Goal: Understand process/instructions: Learn how to perform a task or action

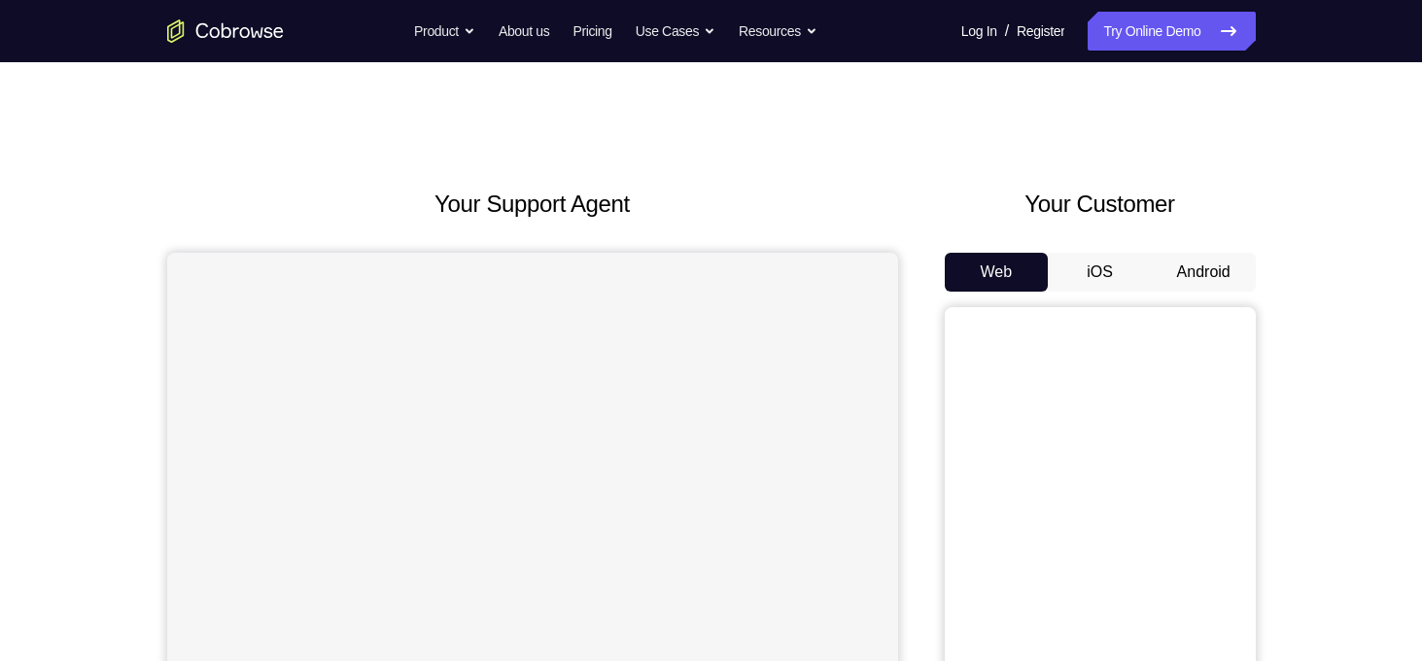
click at [1191, 275] on button "Android" at bounding box center [1203, 272] width 104 height 39
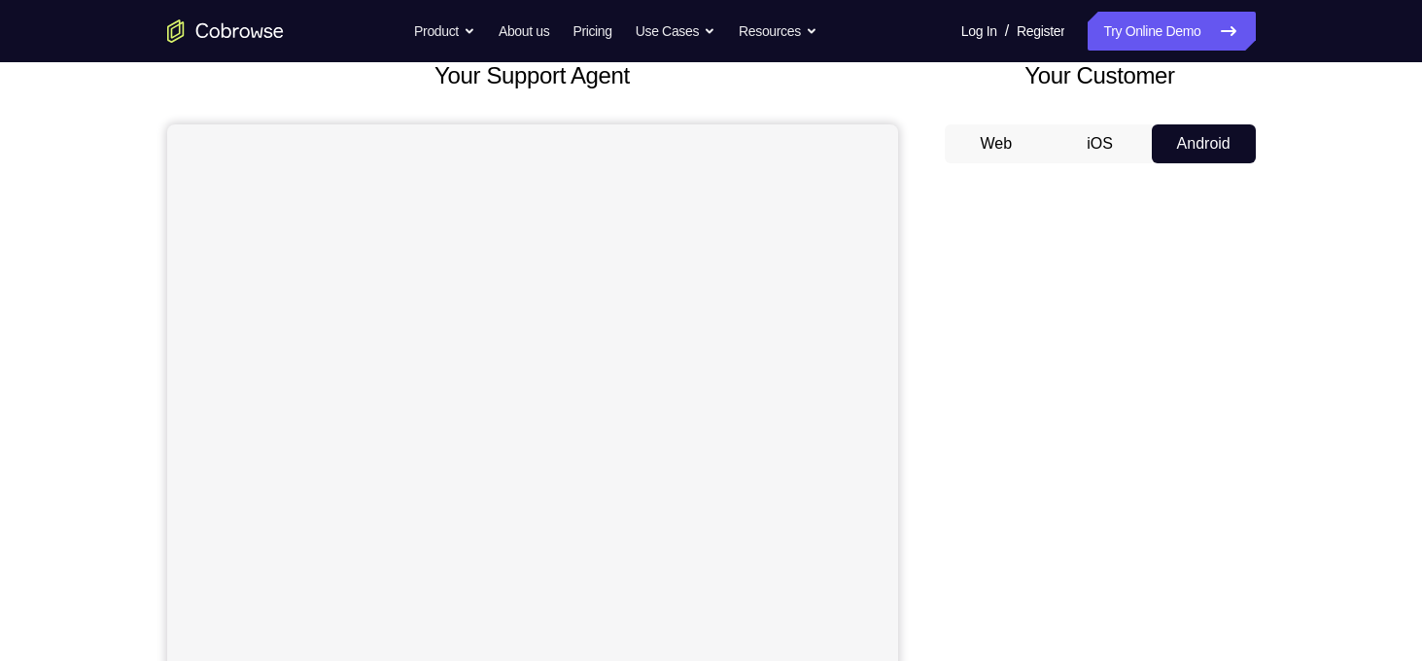
scroll to position [128, 0]
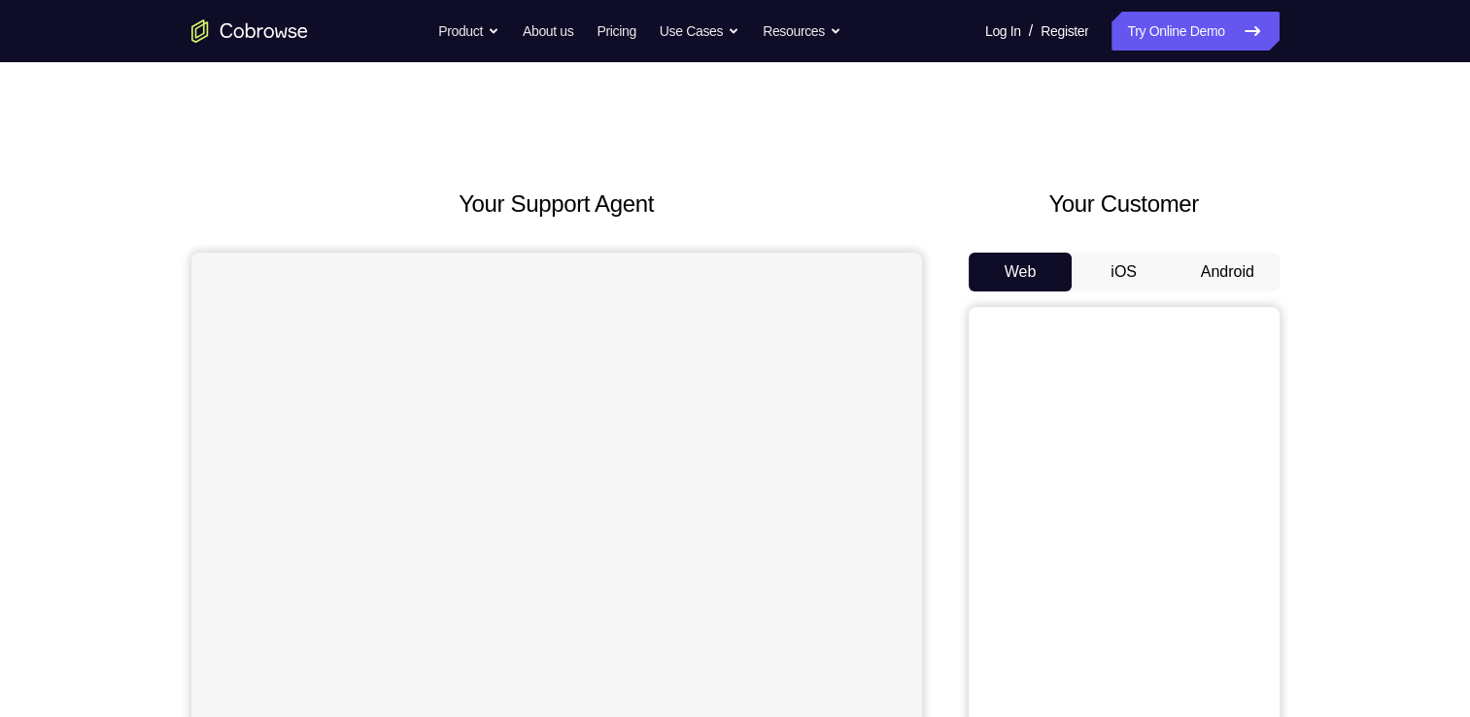
click at [1244, 269] on button "Android" at bounding box center [1228, 272] width 104 height 39
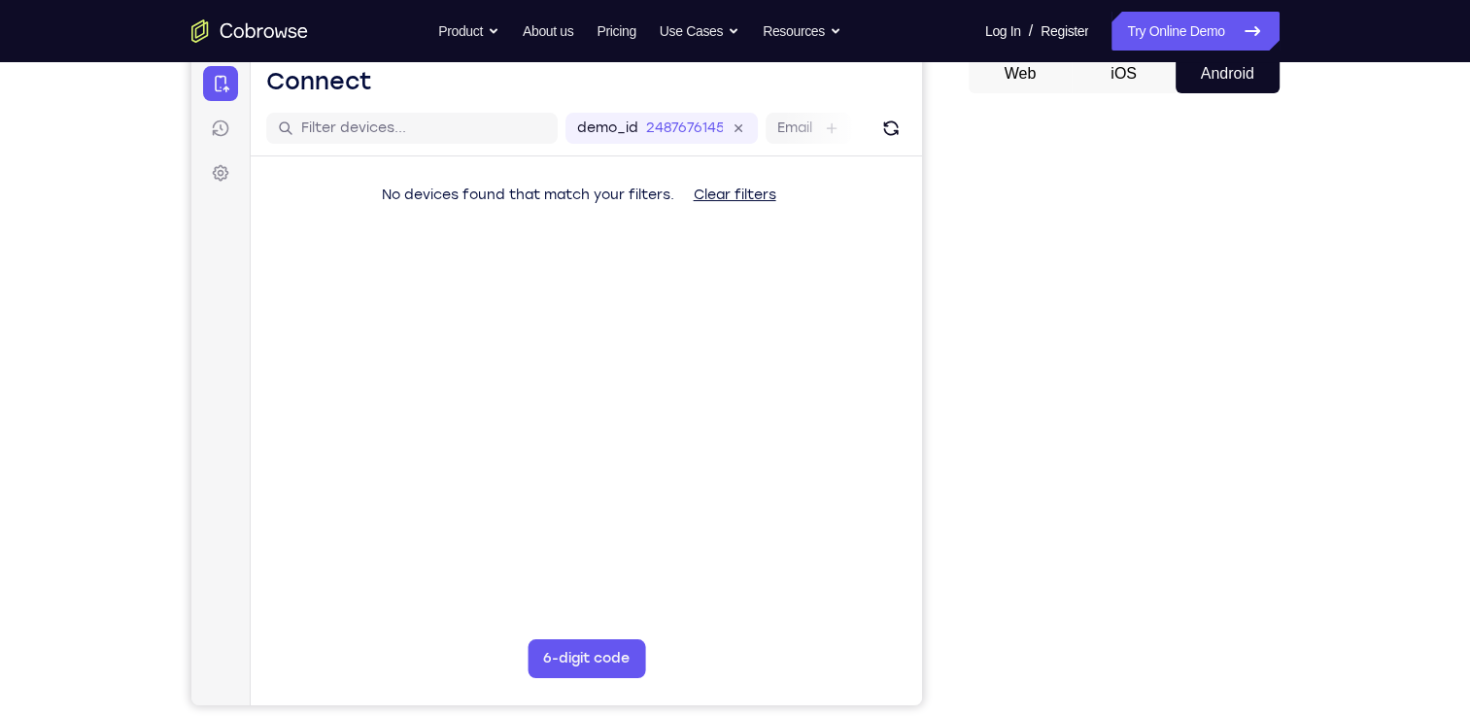
scroll to position [175, 0]
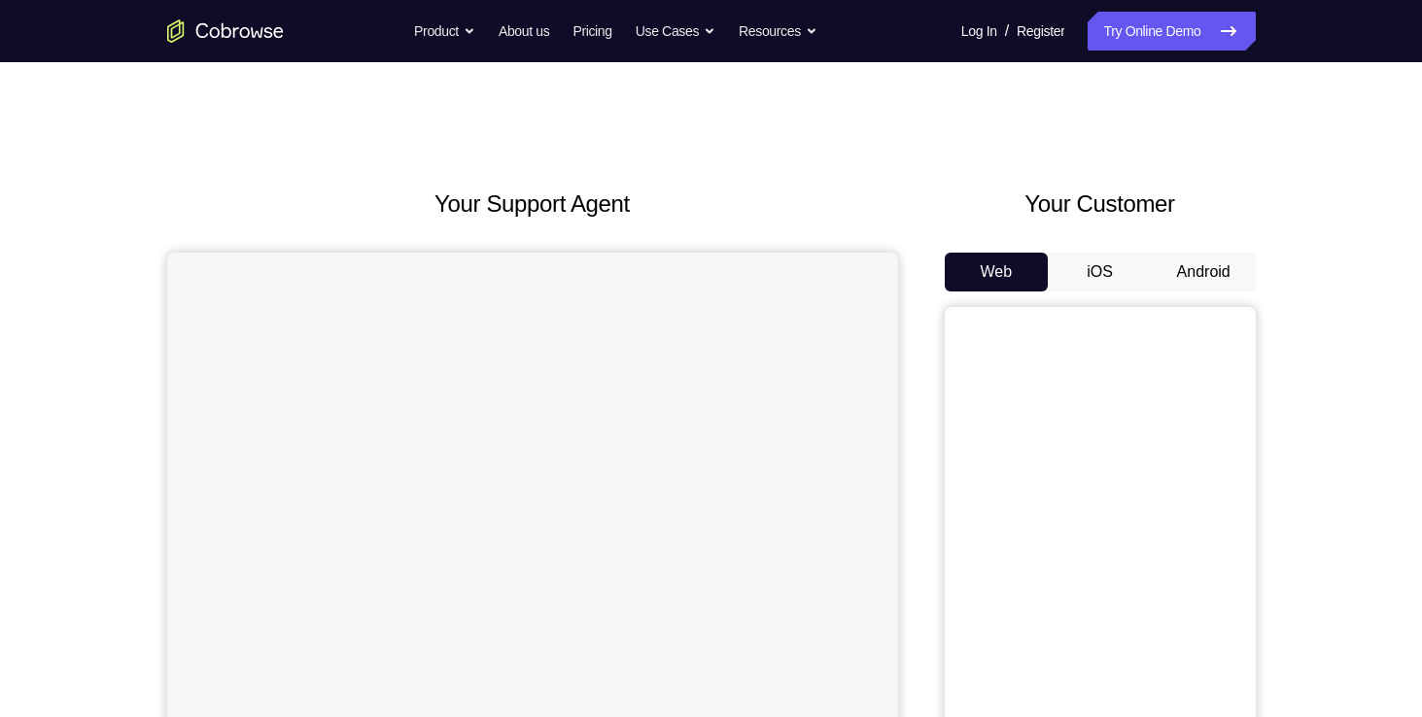
click at [1230, 280] on button "Android" at bounding box center [1203, 272] width 104 height 39
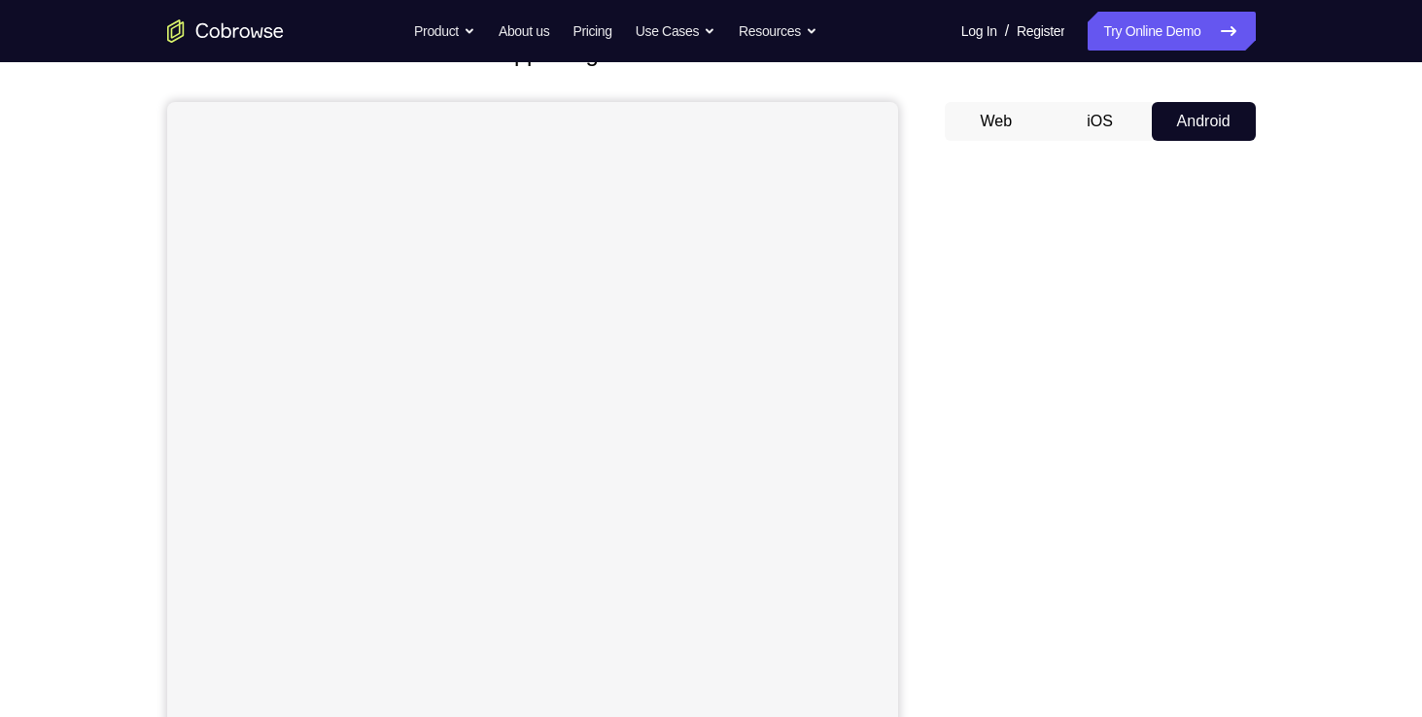
scroll to position [218, 0]
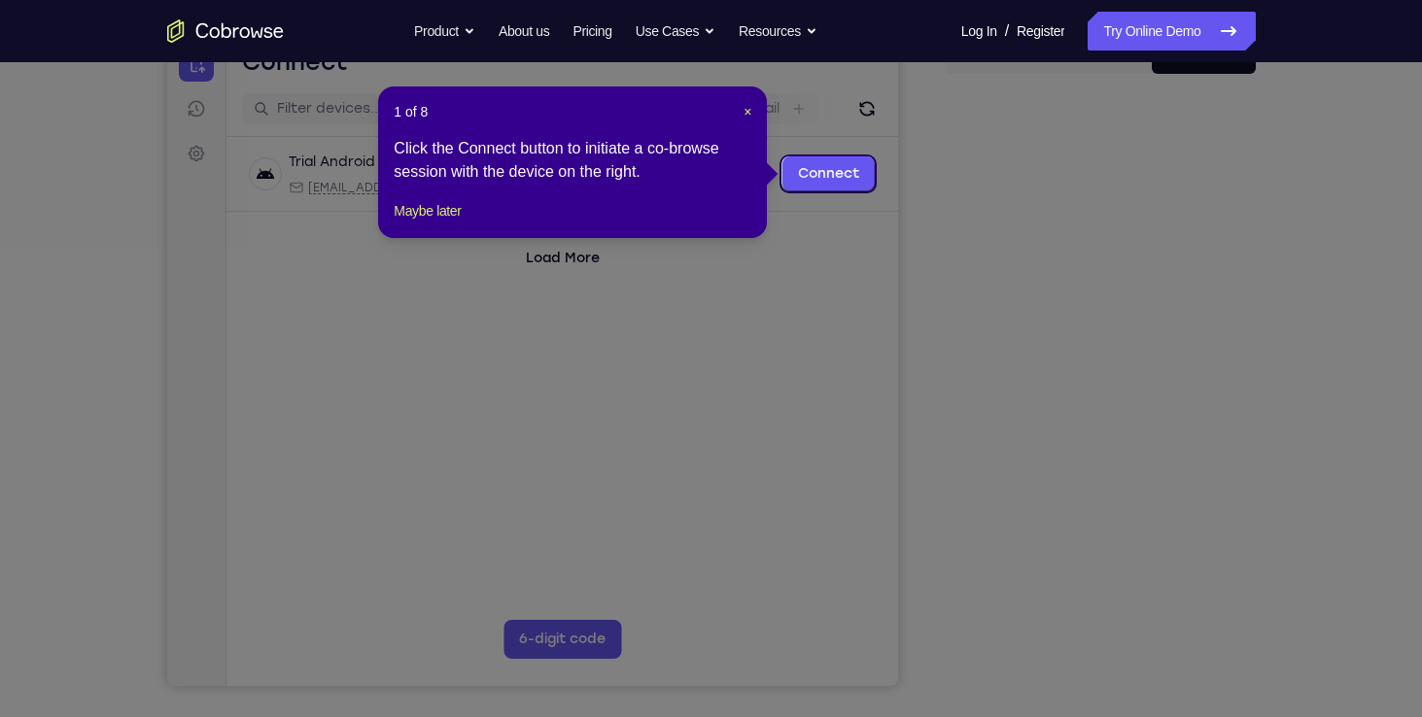
click at [1133, 469] on icon at bounding box center [718, 358] width 1436 height 717
click at [751, 107] on span "×" at bounding box center [747, 112] width 8 height 16
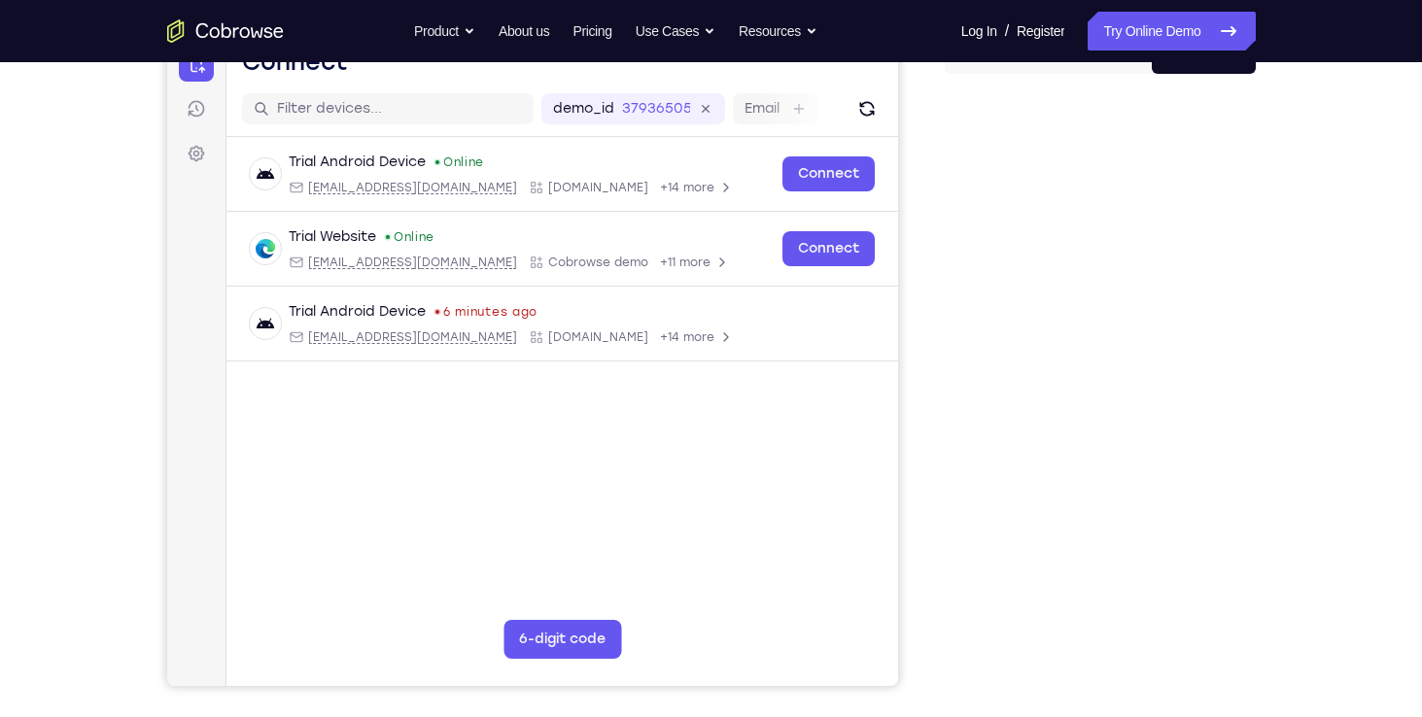
click at [1265, 343] on div "Your Support Agent Your Customer Web iOS Android Next Steps We’d be happy to gi…" at bounding box center [711, 486] width 1244 height 1282
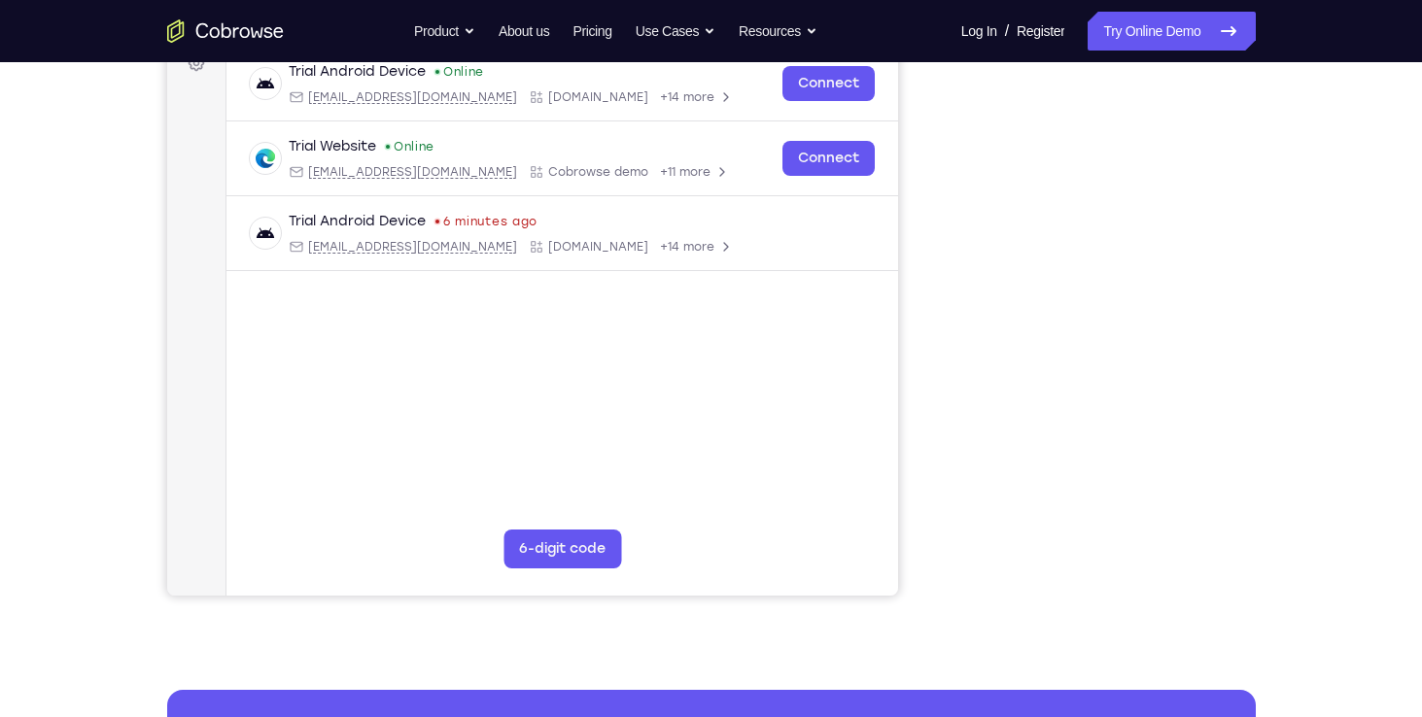
scroll to position [310, 0]
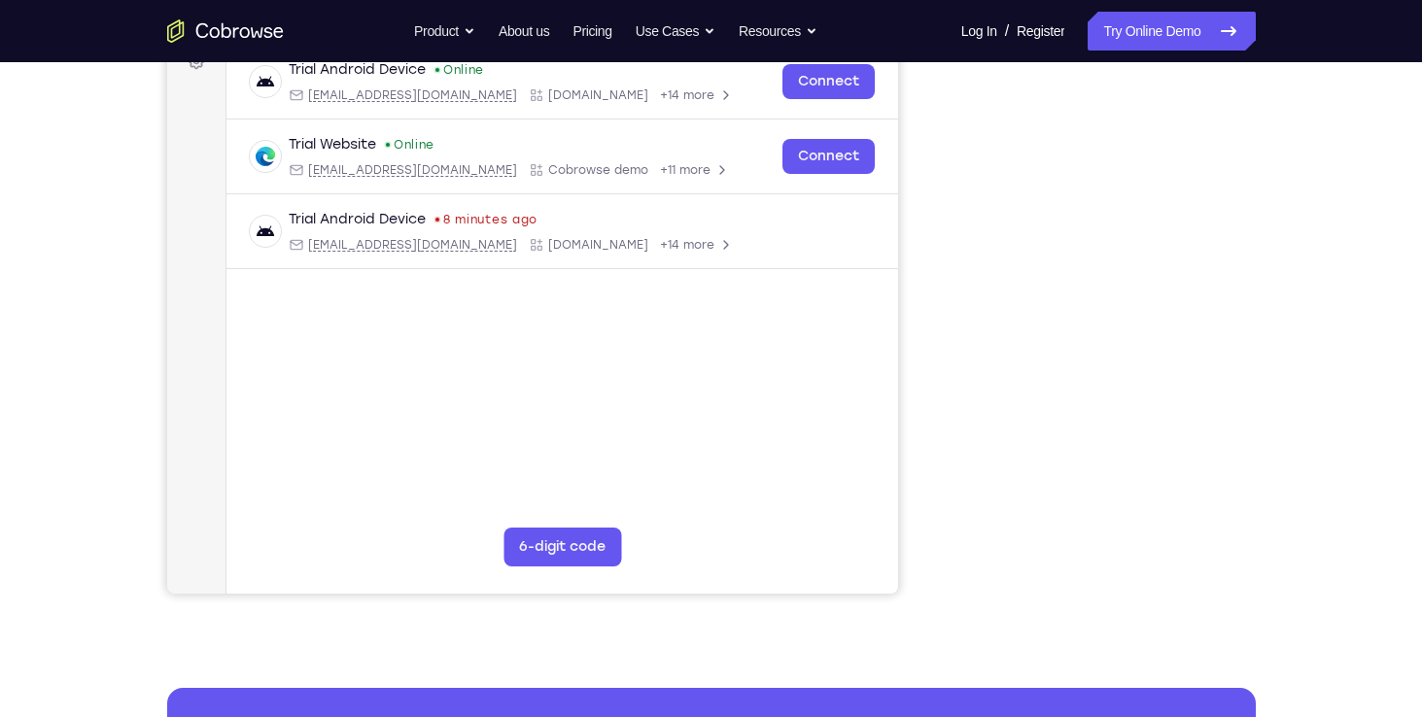
drag, startPoint x: 1241, startPoint y: 352, endPoint x: 1253, endPoint y: 252, distance: 100.8
click at [1253, 252] on div at bounding box center [1099, 296] width 311 height 598
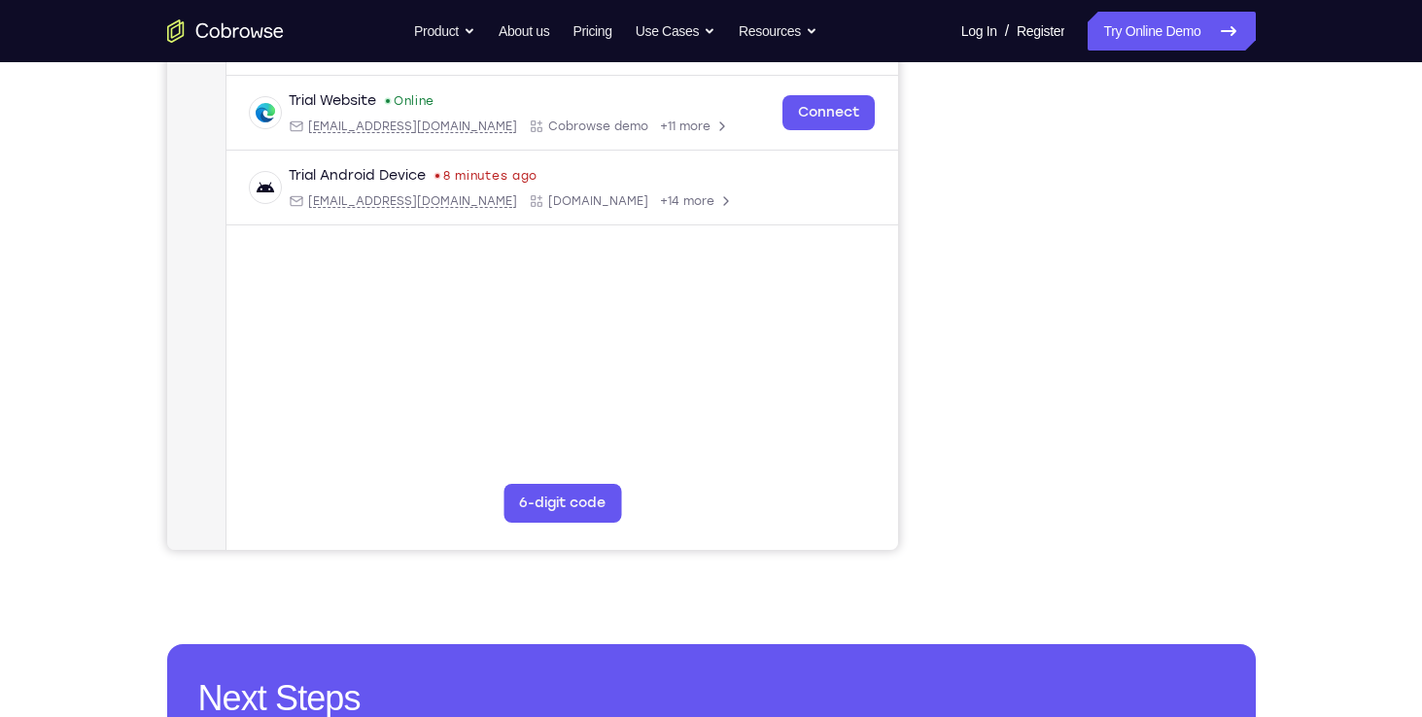
scroll to position [358, 0]
